Goal: Find contact information: Find contact information

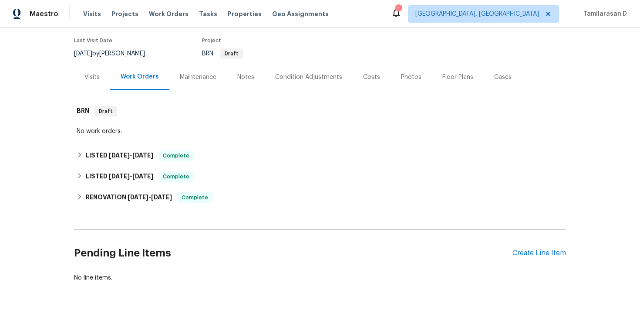
scroll to position [83, 0]
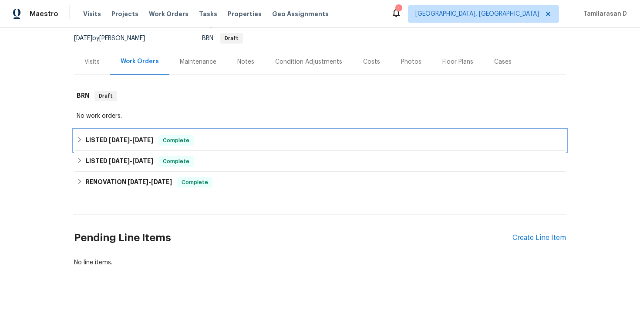
click at [79, 143] on div "LISTED [DATE] - [DATE] Complete" at bounding box center [320, 140] width 487 height 10
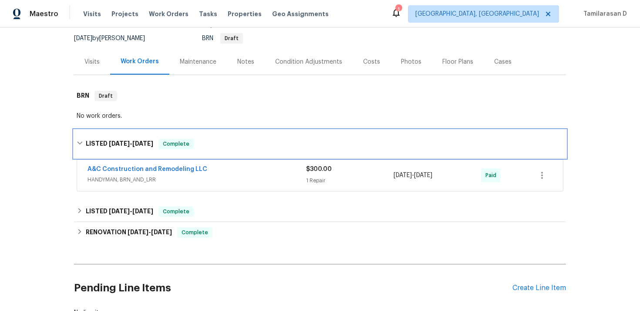
scroll to position [98, 0]
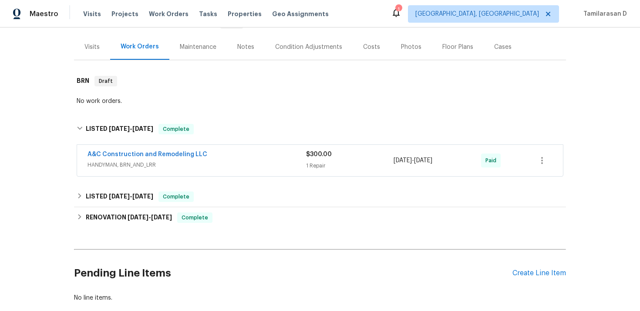
click at [170, 165] on span "HANDYMAN, BRN_AND_LRR" at bounding box center [197, 164] width 219 height 9
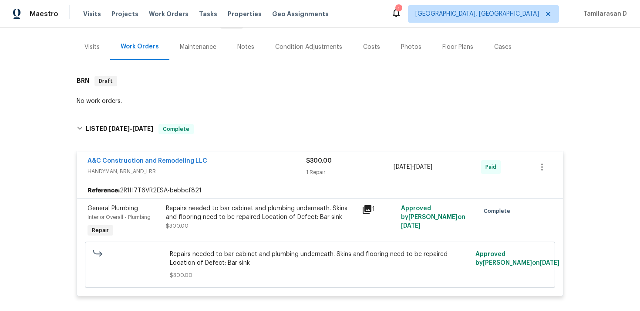
click at [166, 168] on span "HANDYMAN, BRN_AND_LRR" at bounding box center [197, 171] width 219 height 9
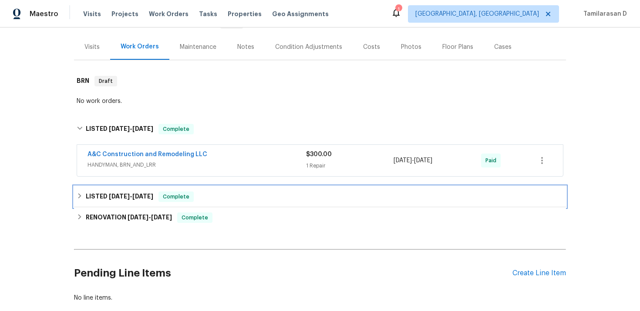
click at [118, 191] on h6 "LISTED [DATE] - [DATE]" at bounding box center [120, 196] width 68 height 10
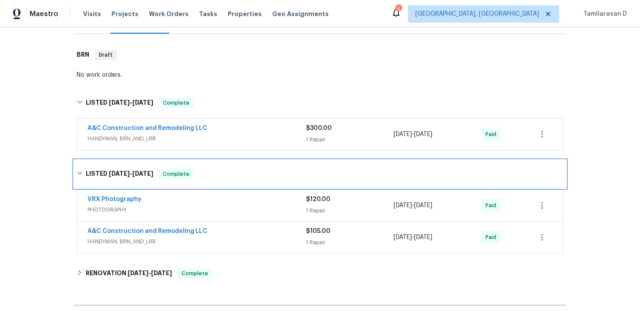
scroll to position [177, 0]
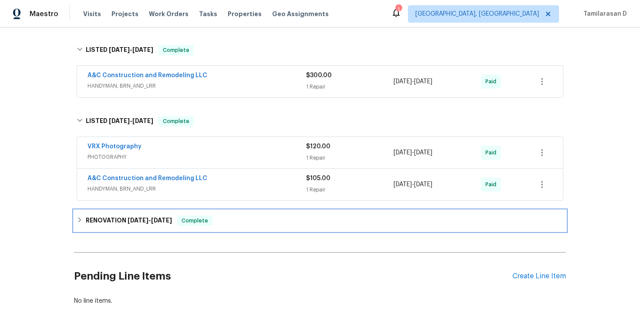
click at [117, 215] on h6 "RENOVATION [DATE] - [DATE]" at bounding box center [129, 220] width 86 height 10
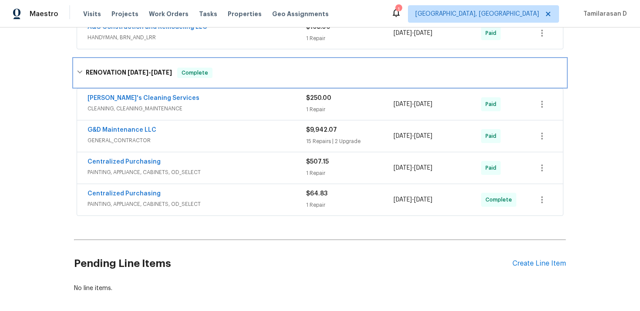
scroll to position [329, 0]
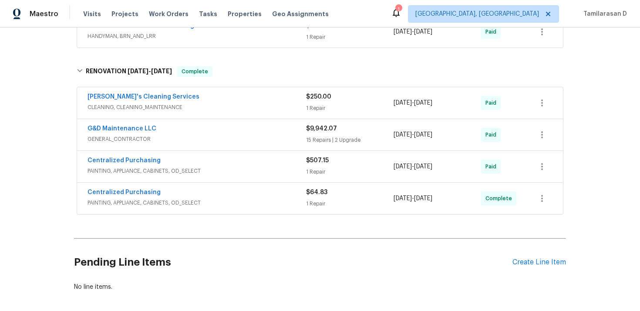
click at [165, 128] on div "G&D Maintenance LLC" at bounding box center [197, 129] width 219 height 10
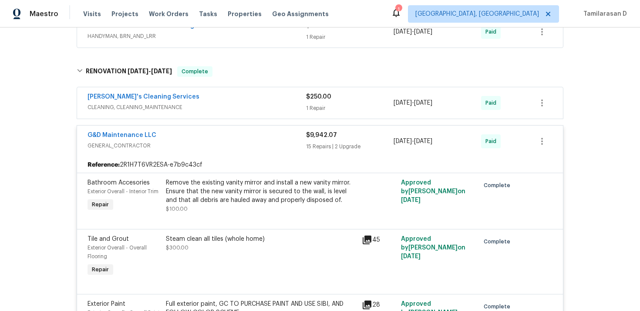
click at [207, 134] on div "G&D Maintenance LLC" at bounding box center [197, 136] width 219 height 10
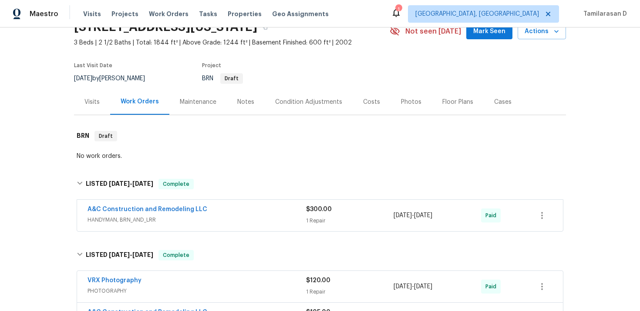
scroll to position [0, 0]
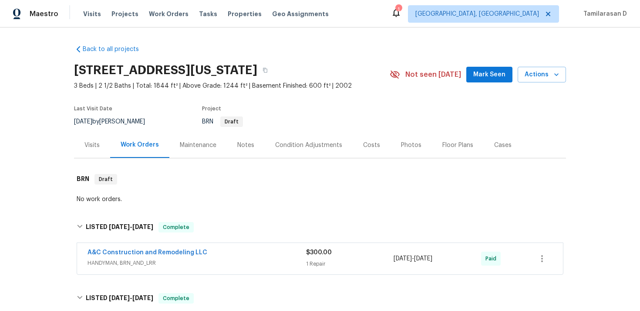
click at [227, 245] on div "A&C Construction and Remodeling LLC HANDYMAN, BRN_AND_LRR $300.00 1 Repair [DAT…" at bounding box center [320, 258] width 486 height 31
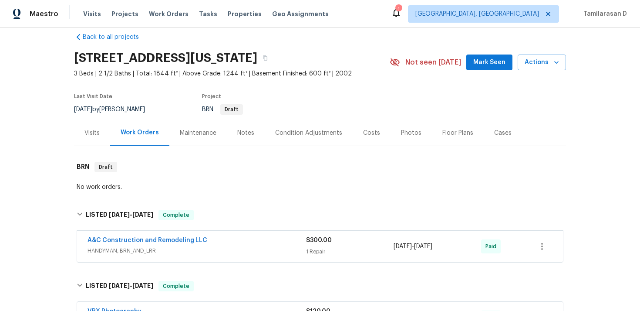
click at [219, 245] on div "A&C Construction and Remodeling LLC" at bounding box center [197, 241] width 219 height 10
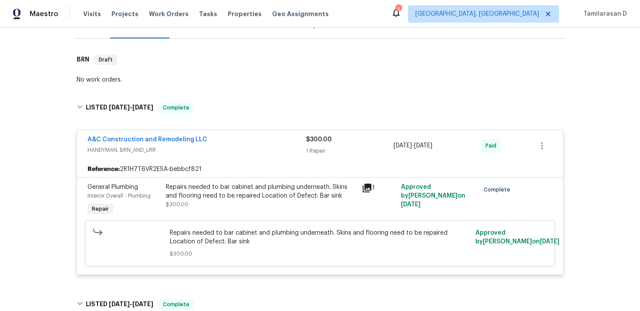
scroll to position [132, 0]
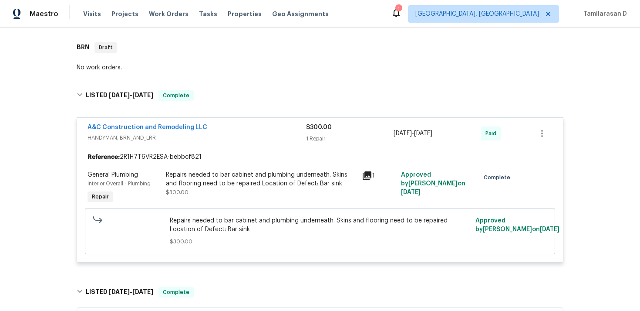
click at [216, 131] on div "A&C Construction and Remodeling LLC" at bounding box center [197, 128] width 219 height 10
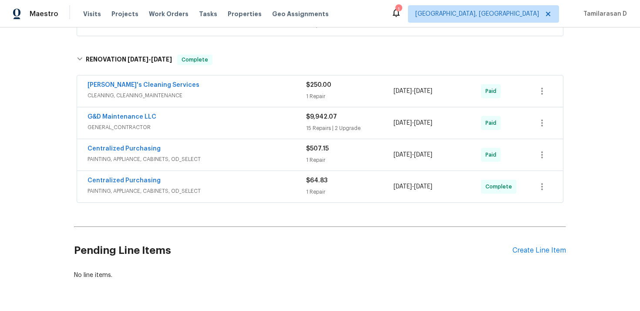
scroll to position [342, 0]
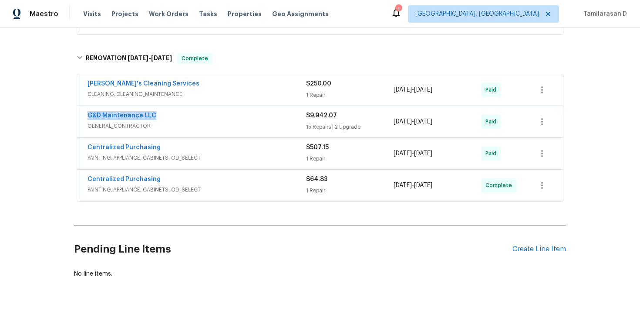
drag, startPoint x: 156, startPoint y: 114, endPoint x: 87, endPoint y: 112, distance: 69.3
click at [87, 112] on div "G&D Maintenance LLC GENERAL_CONTRACTOR $9,942.07 15 Repairs | 2 Upgrade [DATE] …" at bounding box center [320, 121] width 486 height 31
copy link "G&D Maintenance LLC"
click at [204, 137] on div "G&D Maintenance LLC GENERAL_CONTRACTOR $9,942.07 15 Repairs | 2 Upgrade [DATE] …" at bounding box center [320, 121] width 486 height 31
drag, startPoint x: 337, startPoint y: 113, endPoint x: 308, endPoint y: 113, distance: 29.2
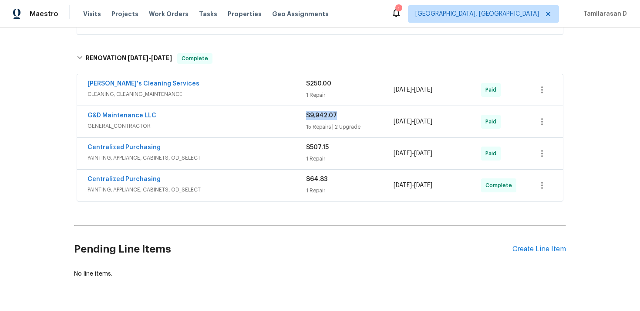
click at [308, 113] on div "$9,942.07" at bounding box center [350, 115] width 88 height 9
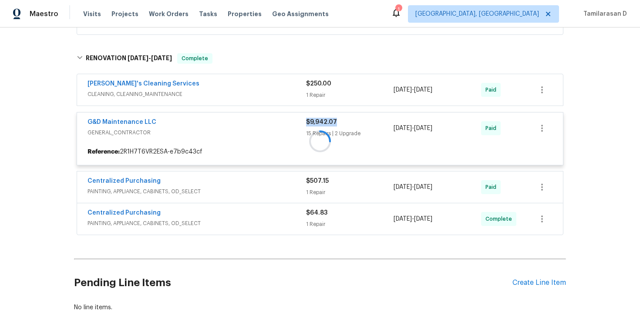
copy span "$9,942.07"
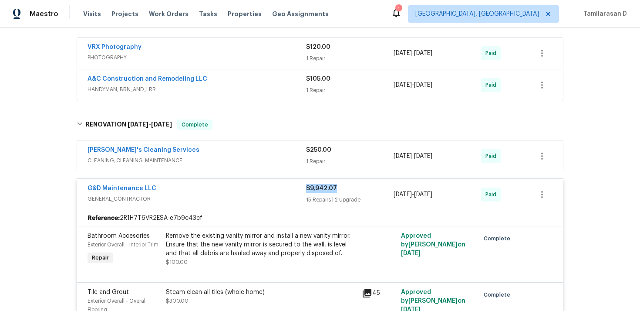
scroll to position [290, 0]
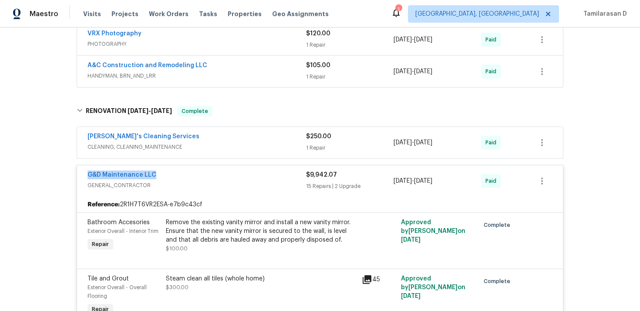
drag, startPoint x: 155, startPoint y: 174, endPoint x: 76, endPoint y: 174, distance: 78.8
copy link "G&D Maintenance LLC"
drag, startPoint x: 305, startPoint y: 176, endPoint x: 338, endPoint y: 174, distance: 33.2
click at [339, 174] on div "G&D Maintenance LLC GENERAL_CONTRACTOR $9,942.07 15 Repairs | 2 Upgrade [DATE] …" at bounding box center [310, 180] width 444 height 21
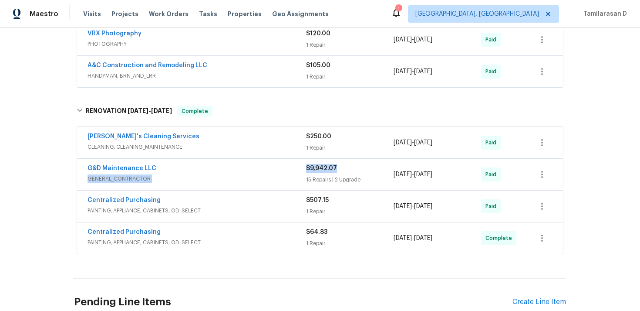
click at [342, 173] on div "$9,942.07 15 Repairs | 2 Upgrade" at bounding box center [350, 174] width 88 height 21
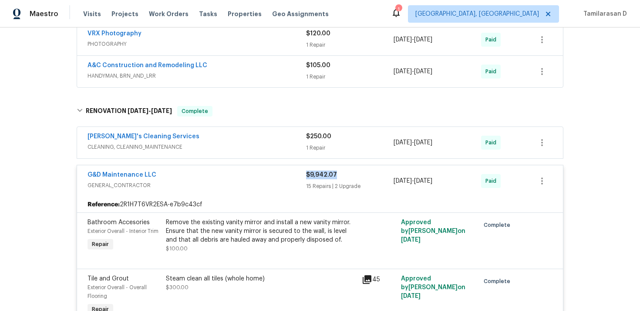
drag, startPoint x: 336, startPoint y: 173, endPoint x: 307, endPoint y: 172, distance: 29.6
click at [307, 172] on div "$9,942.07" at bounding box center [350, 174] width 88 height 9
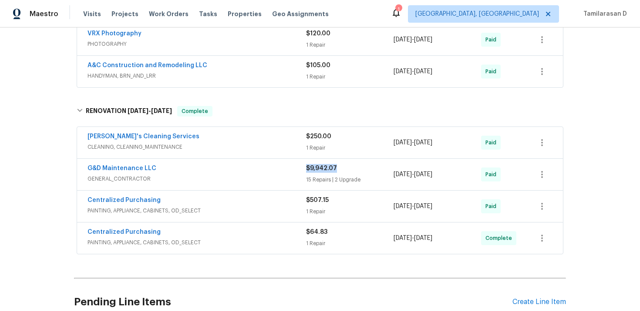
copy span "$9,942.07"
click at [130, 170] on link "G&D Maintenance LLC" at bounding box center [122, 168] width 69 height 6
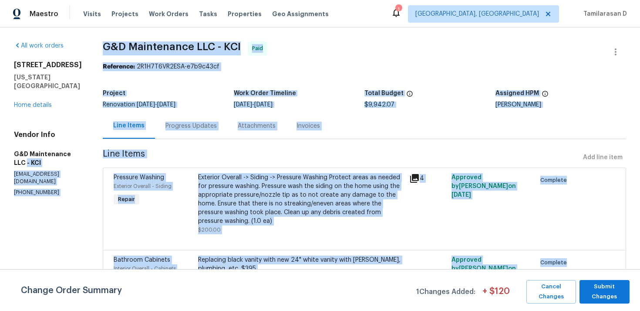
drag, startPoint x: 85, startPoint y: 156, endPoint x: 4, endPoint y: 155, distance: 81.0
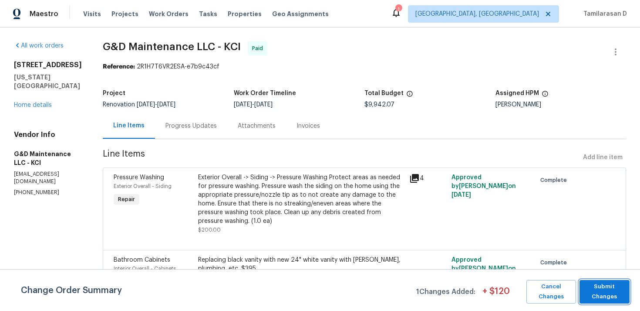
click at [612, 296] on span "Submit Changes" at bounding box center [604, 291] width 41 height 20
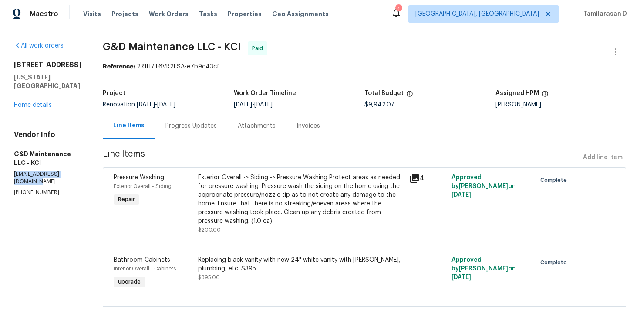
drag, startPoint x: 14, startPoint y: 165, endPoint x: 82, endPoint y: 163, distance: 68.4
copy p "[EMAIL_ADDRESS][DOMAIN_NAME]"
click at [42, 189] on p "[PHONE_NUMBER]" at bounding box center [48, 192] width 68 height 7
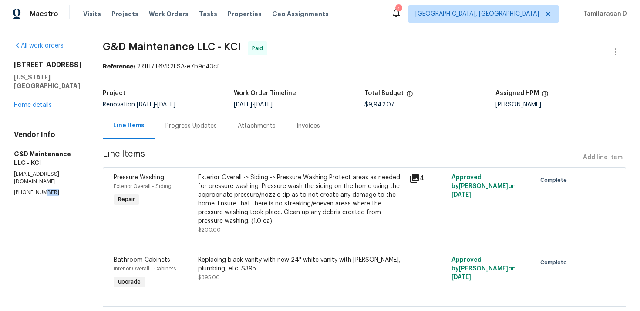
click at [42, 189] on p "[PHONE_NUMBER]" at bounding box center [48, 192] width 68 height 7
copy p "[PHONE_NUMBER]"
click at [213, 87] on div "Project Renovation [DATE] - [DATE] Work Order Timeline [DATE] - [DATE] Total Bu…" at bounding box center [365, 99] width 524 height 28
click at [193, 125] on div "Progress Updates" at bounding box center [191, 126] width 51 height 9
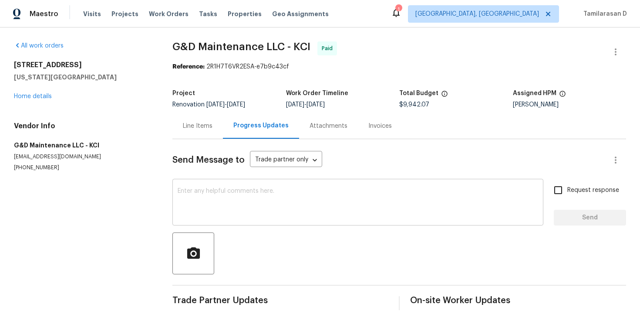
scroll to position [13, 0]
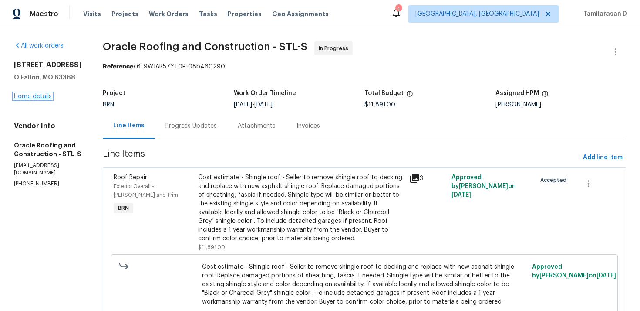
click at [41, 97] on link "Home details" at bounding box center [33, 96] width 38 height 6
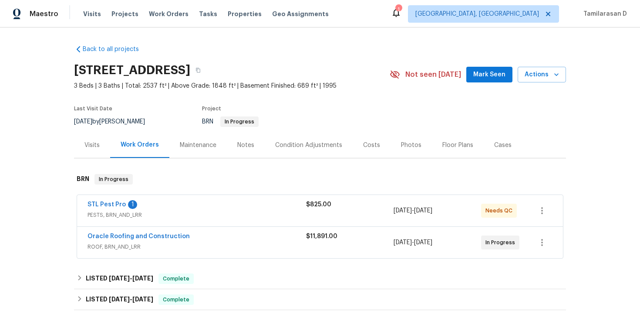
click at [163, 206] on div "STL Pest Pro 1" at bounding box center [197, 205] width 219 height 10
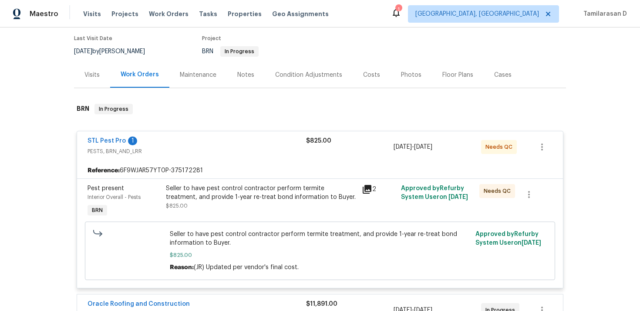
scroll to position [122, 0]
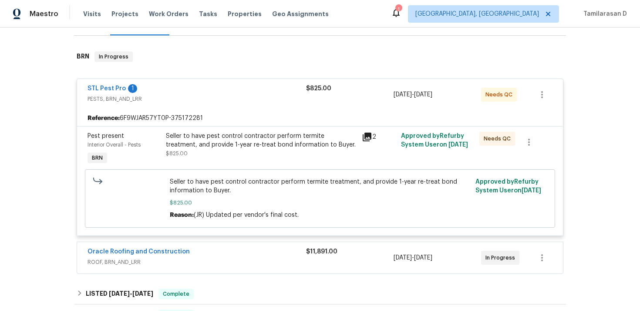
click at [176, 103] on span "PESTS, BRN_AND_LRR" at bounding box center [197, 99] width 219 height 9
